Goal: Task Accomplishment & Management: Manage account settings

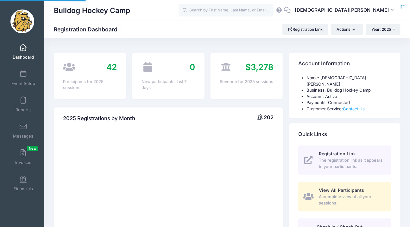
select select
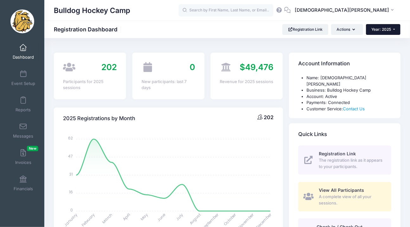
click at [386, 31] on span "Year: 2025" at bounding box center [382, 29] width 20 height 5
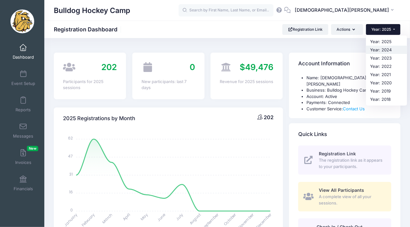
click at [381, 49] on link "Year: 2024" at bounding box center [386, 50] width 41 height 8
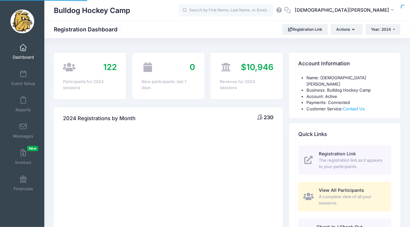
select select
